Goal: Transaction & Acquisition: Purchase product/service

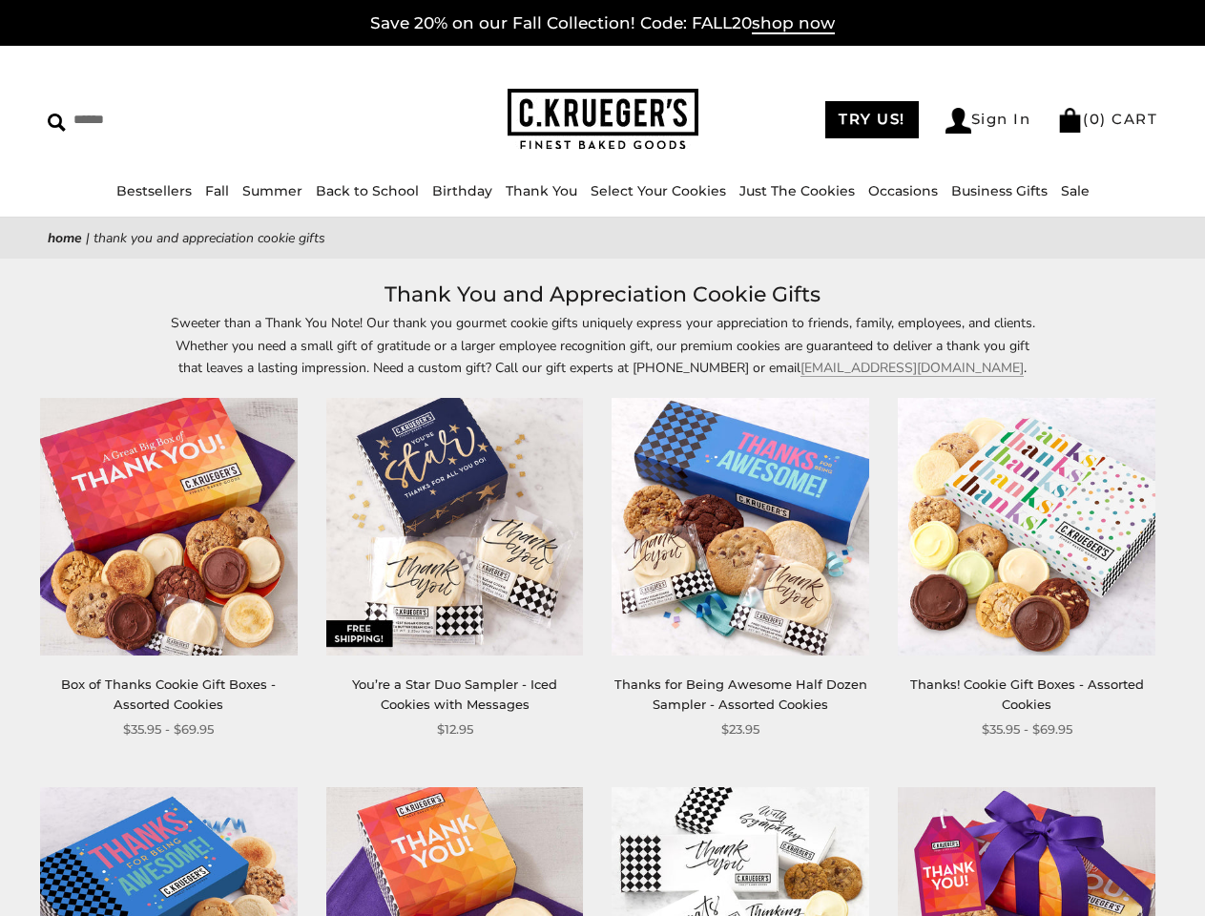
click at [602, 458] on div "**********" at bounding box center [726, 569] width 286 height 342
click at [175, 119] on input "Search" at bounding box center [175, 120] width 254 height 30
click at [897, 191] on link "Occasions" at bounding box center [903, 190] width 70 height 17
click at [602, 596] on ul "Baby Birthday College Care Packages Congratulations Everyday Get Well Soon Glut…" at bounding box center [615, 491] width 203 height 461
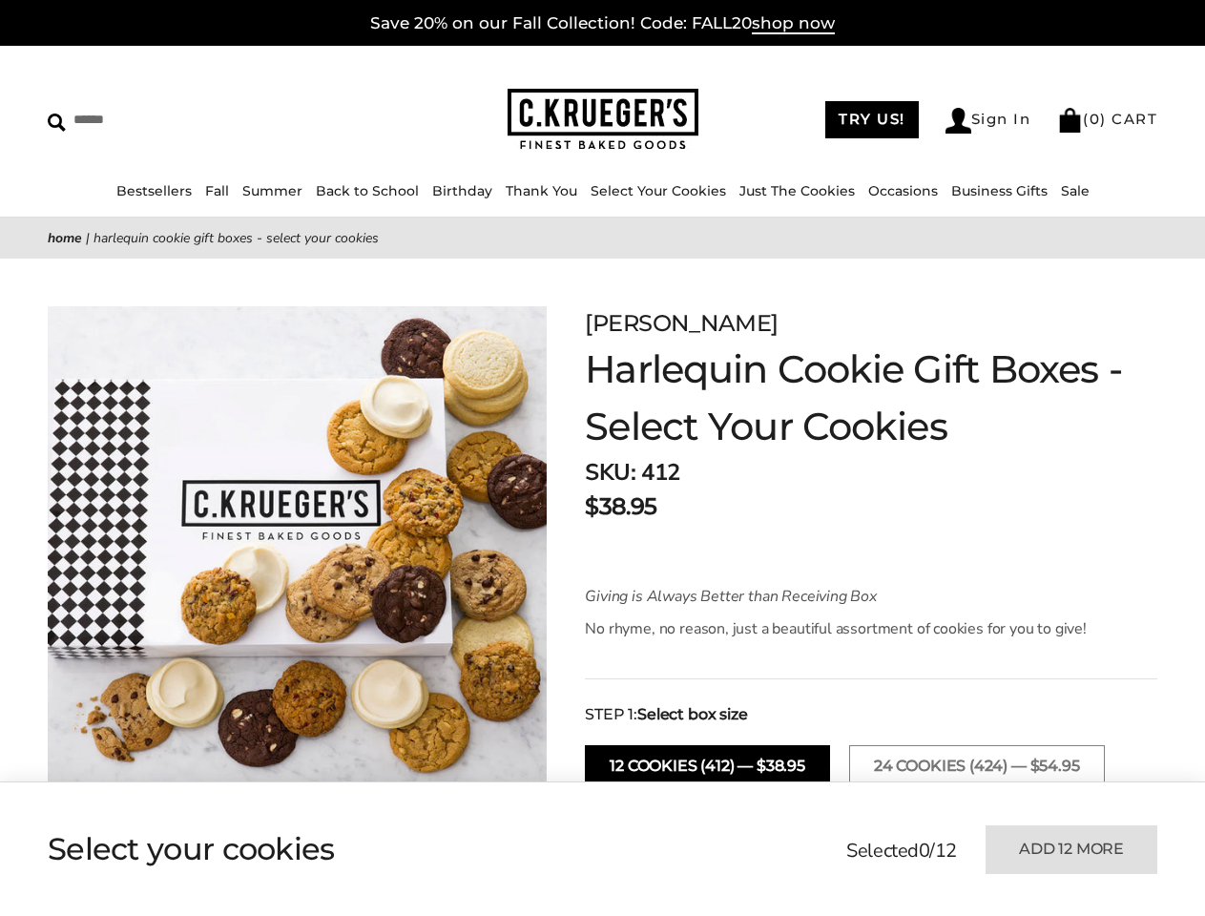
click at [602, 458] on strong "SKU:" at bounding box center [610, 472] width 51 height 31
click at [175, 119] on input "Search" at bounding box center [175, 120] width 254 height 30
click at [897, 191] on link "Occasions" at bounding box center [903, 190] width 70 height 17
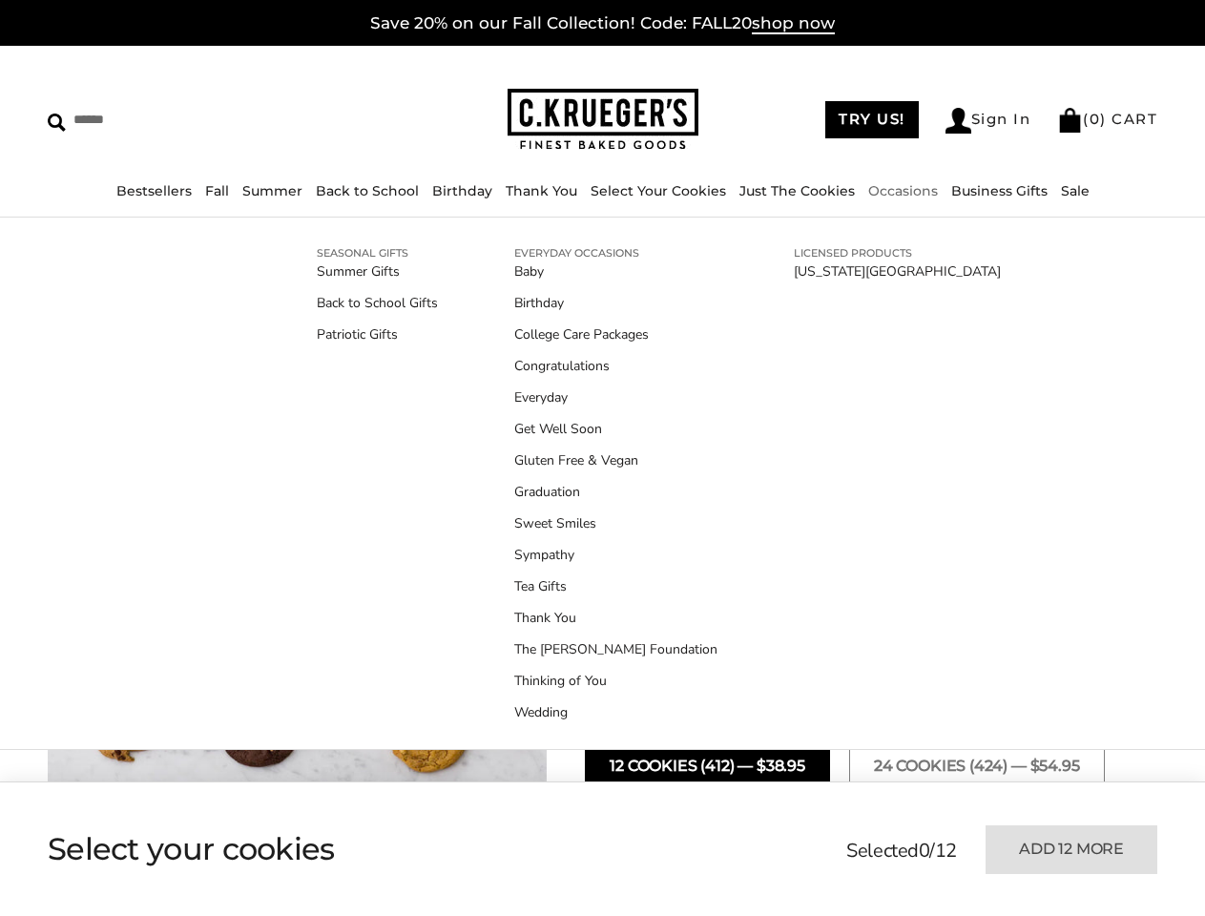
click at [602, 587] on link "Tea Gifts" at bounding box center [615, 586] width 203 height 20
click at [602, 611] on link "Thank You" at bounding box center [615, 618] width 203 height 20
click at [421, 849] on ul at bounding box center [421, 849] width 747 height 95
